Goal: Navigation & Orientation: Find specific page/section

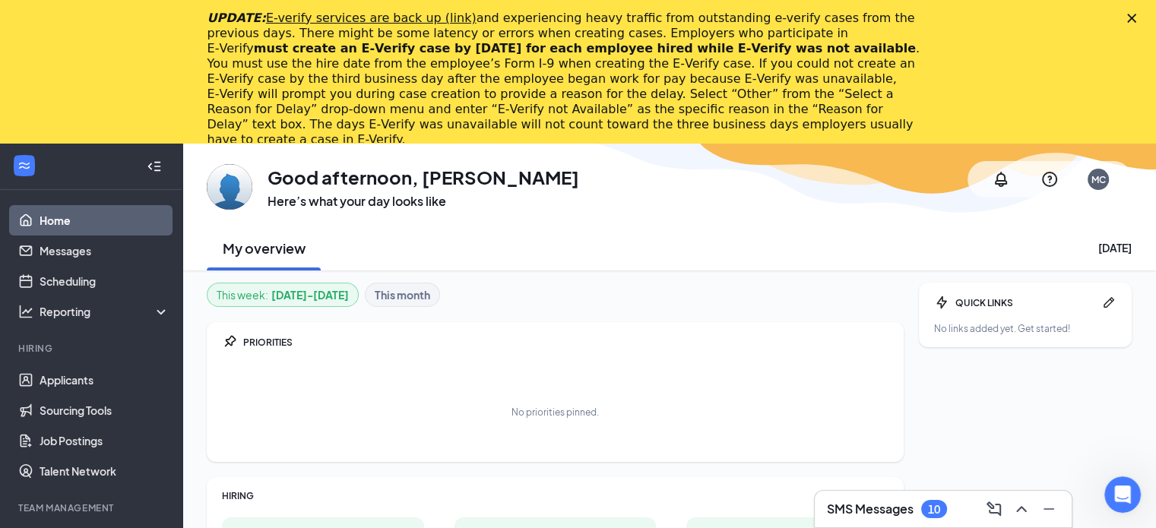
click at [1137, 17] on div "UPDATE: E-verify services are back up (link) and experiencing heavy traffic fro…" at bounding box center [578, 79] width 1156 height 146
click at [1137, 19] on icon "Close" at bounding box center [1131, 18] width 9 height 9
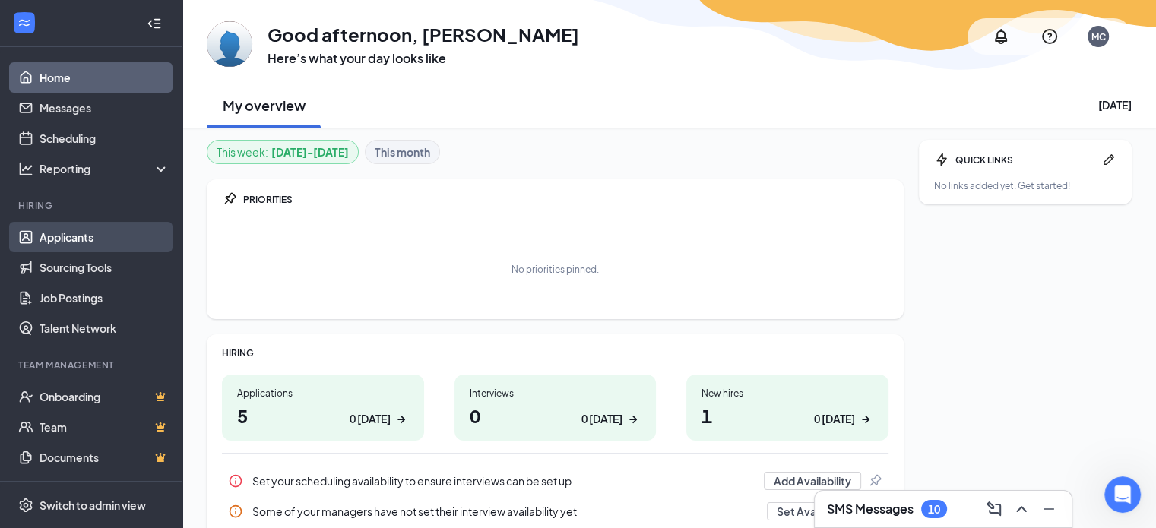
click at [91, 230] on link "Applicants" at bounding box center [105, 237] width 130 height 30
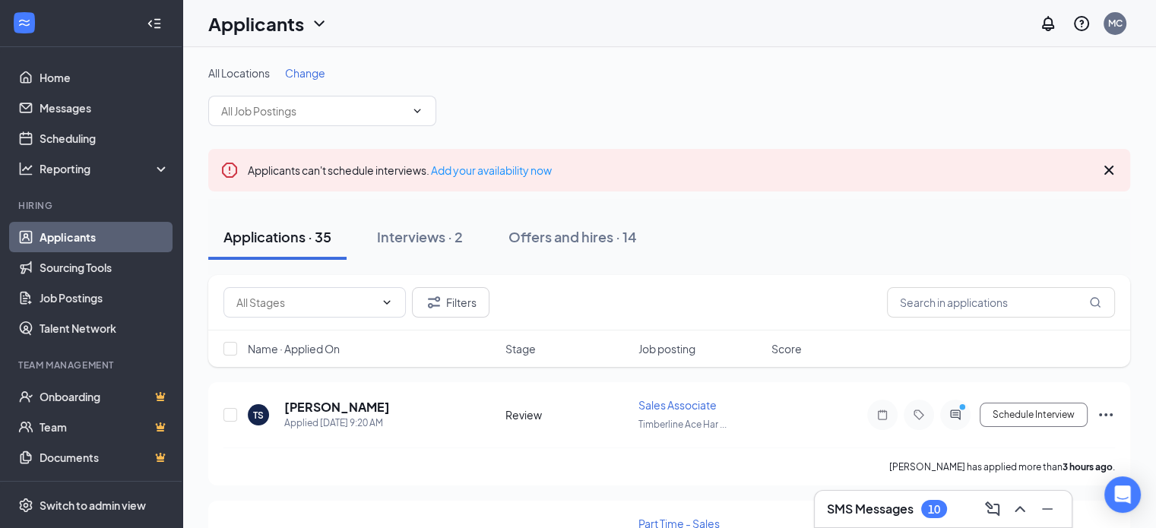
click at [395, 207] on div "Applications · 35 Interviews · 2 Offers and hires · 14" at bounding box center [669, 237] width 922 height 76
click at [1110, 169] on icon "Cross" at bounding box center [1109, 170] width 9 height 9
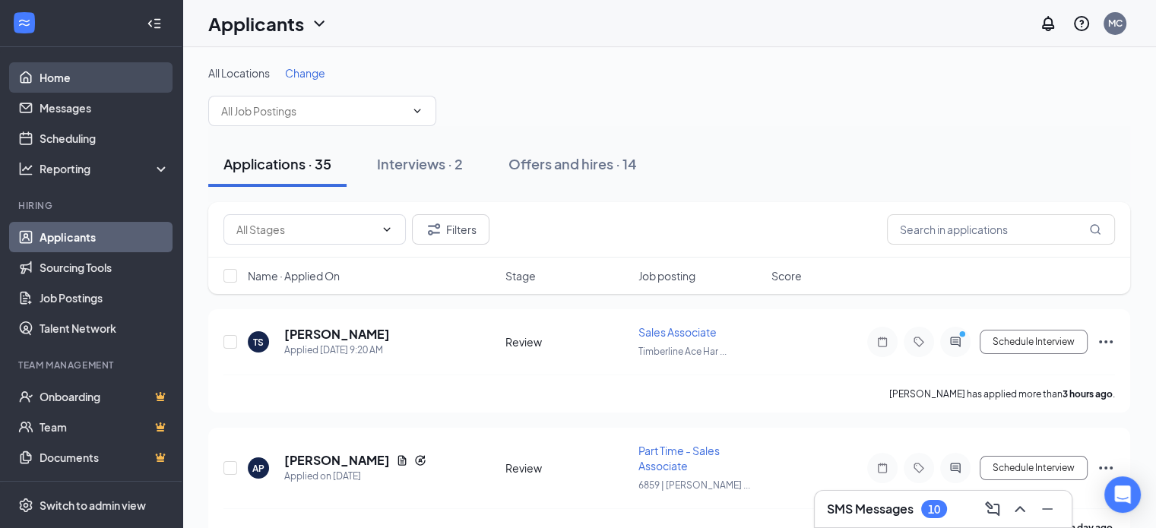
click at [68, 66] on link "Home" at bounding box center [105, 77] width 130 height 30
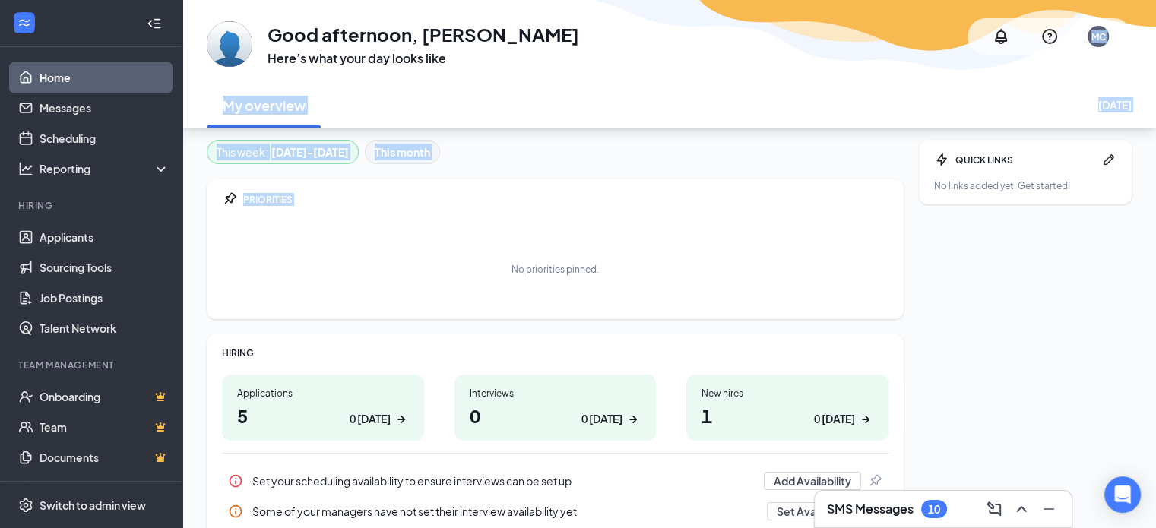
drag, startPoint x: 331, startPoint y: 116, endPoint x: 887, endPoint y: -27, distance: 574.3
click at [887, 0] on html "Home Messages Scheduling Reporting Hiring Applicants Sourcing Tools Job Posting…" at bounding box center [578, 264] width 1156 height 528
drag, startPoint x: 546, startPoint y: 50, endPoint x: 369, endPoint y: 70, distance: 177.5
click at [369, 70] on div "GA Good afternoon, Mary Carmen Here’s what your day looks like MC My overview W…" at bounding box center [669, 64] width 974 height 128
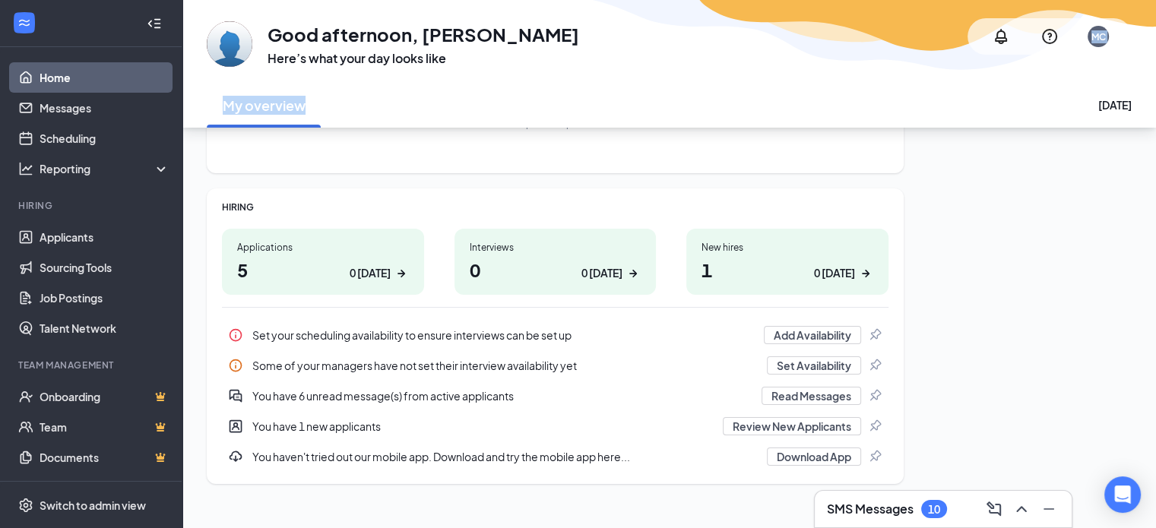
scroll to position [162, 0]
